Goal: Information Seeking & Learning: Learn about a topic

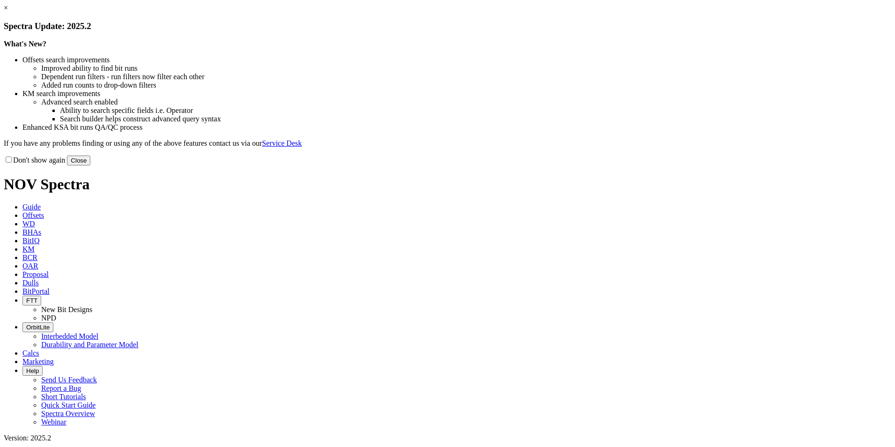
click at [12, 162] on input "Don't show again" at bounding box center [9, 159] width 6 height 6
checkbox input "true"
click at [90, 165] on button "Close" at bounding box center [78, 160] width 23 height 10
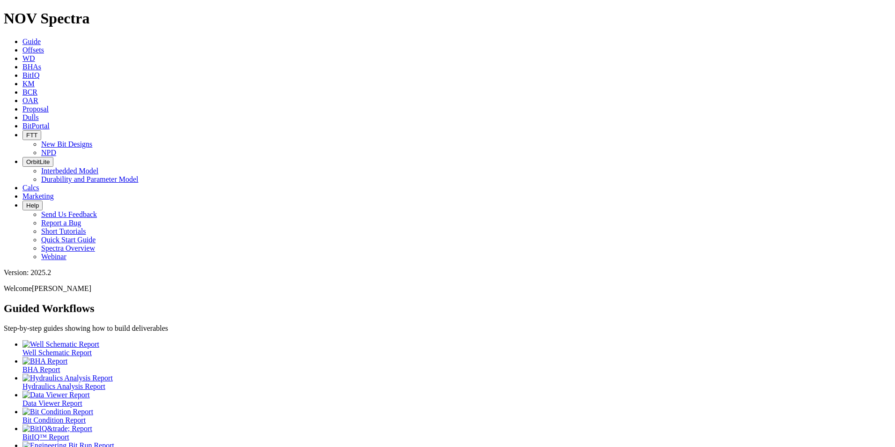
click at [22, 46] on icon at bounding box center [22, 50] width 0 height 8
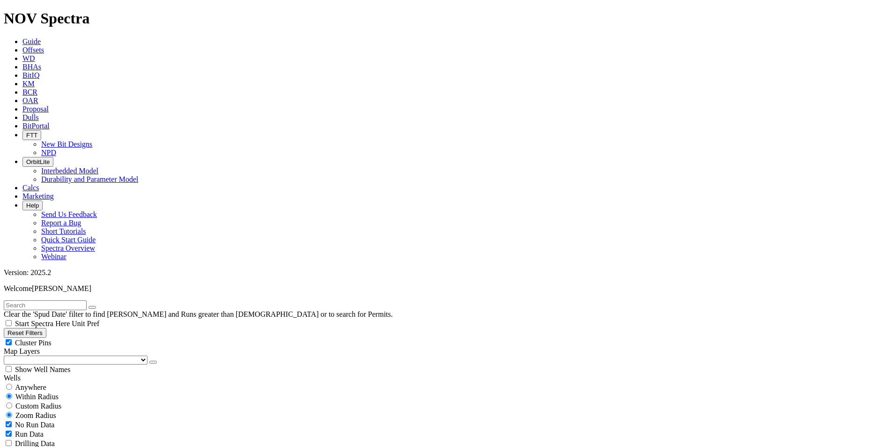
click at [12, 393] on input "radio" at bounding box center [9, 396] width 6 height 6
click at [12, 411] on input "radio" at bounding box center [9, 414] width 6 height 6
click at [20, 328] on button "Reset Filters" at bounding box center [25, 333] width 43 height 10
click at [12, 393] on input "radio" at bounding box center [9, 396] width 6 height 6
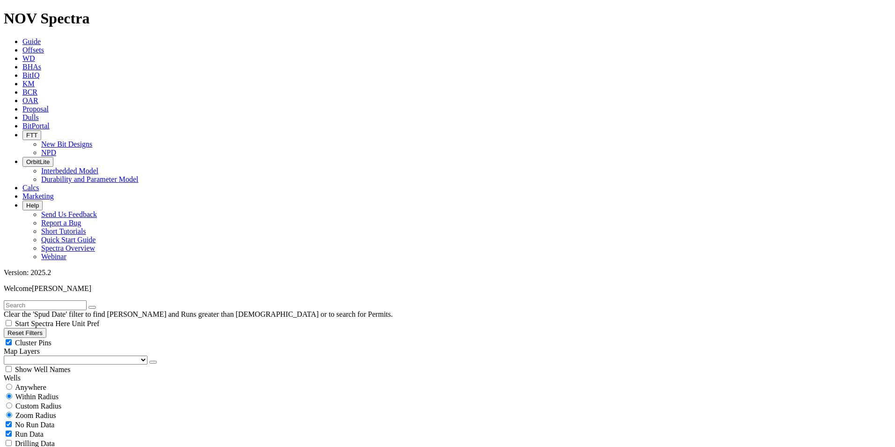
click at [12, 393] on input "radio" at bounding box center [9, 396] width 6 height 6
click at [28, 383] on span "Anywhere" at bounding box center [30, 387] width 31 height 8
radio input "true"
radio input "false"
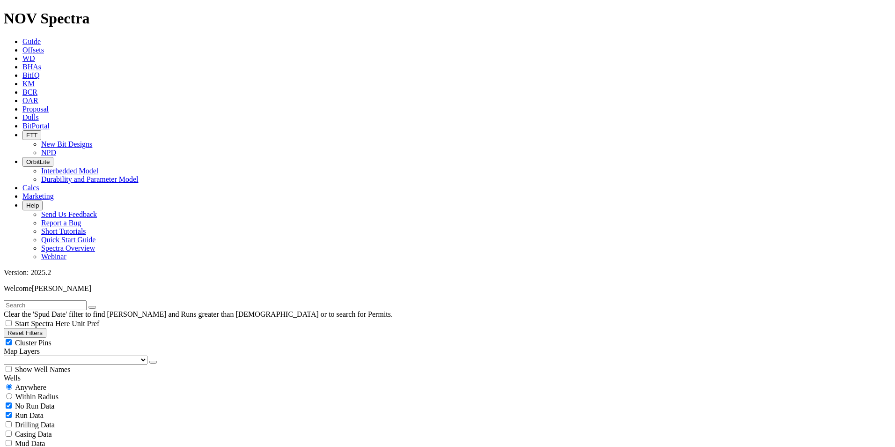
radio input "false"
radio input "true"
